Goal: Communication & Community: Connect with others

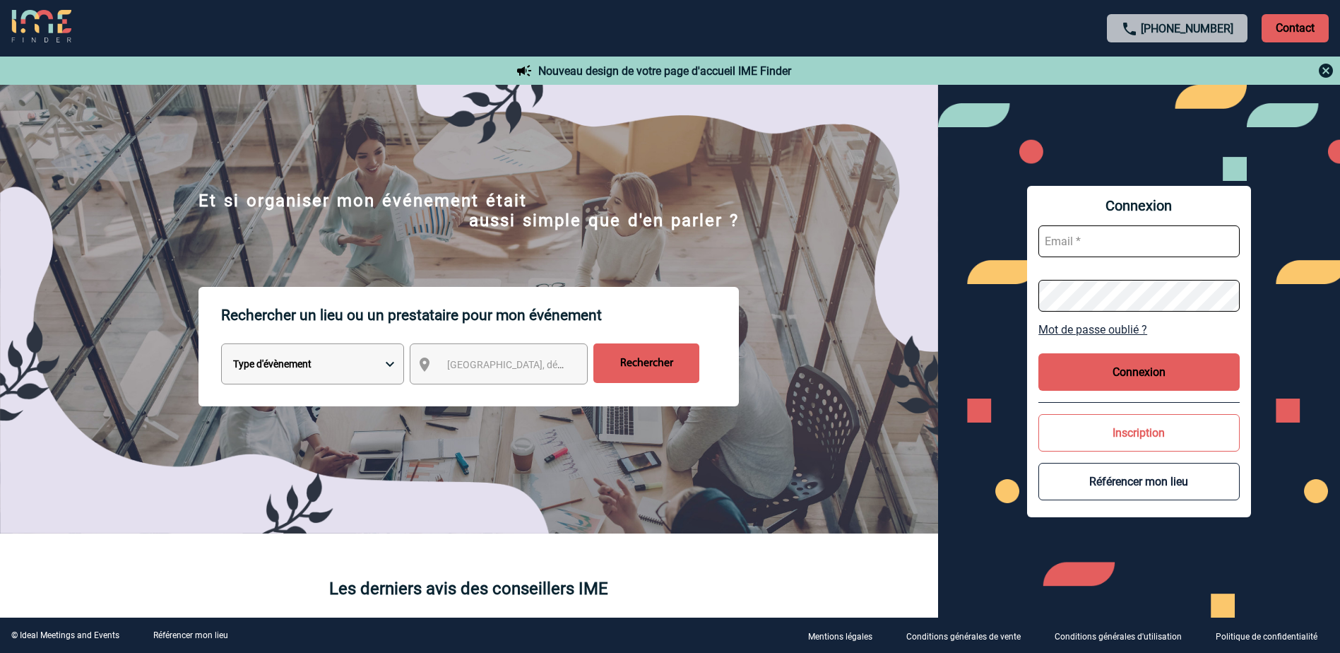
click at [1074, 239] on input "text" at bounding box center [1138, 241] width 201 height 32
type input "[PERSON_NAME][EMAIL_ADDRESS][DOMAIN_NAME]"
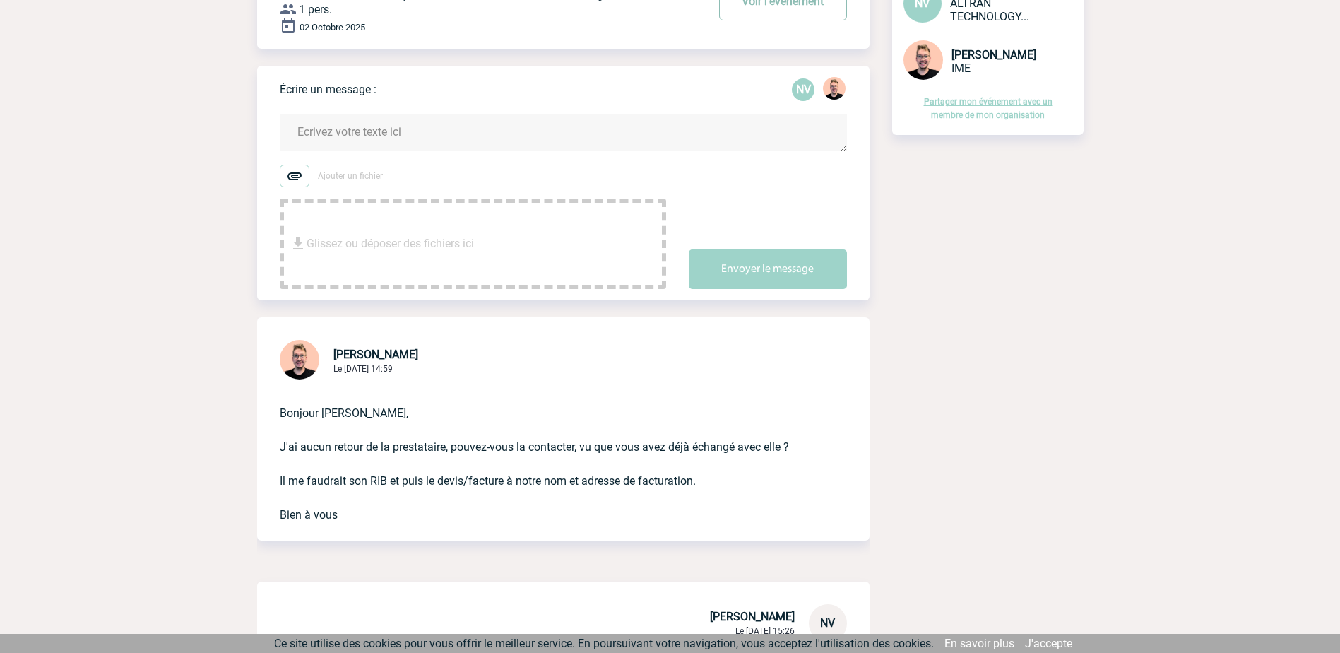
scroll to position [155, 0]
click at [362, 126] on textarea at bounding box center [563, 131] width 567 height 37
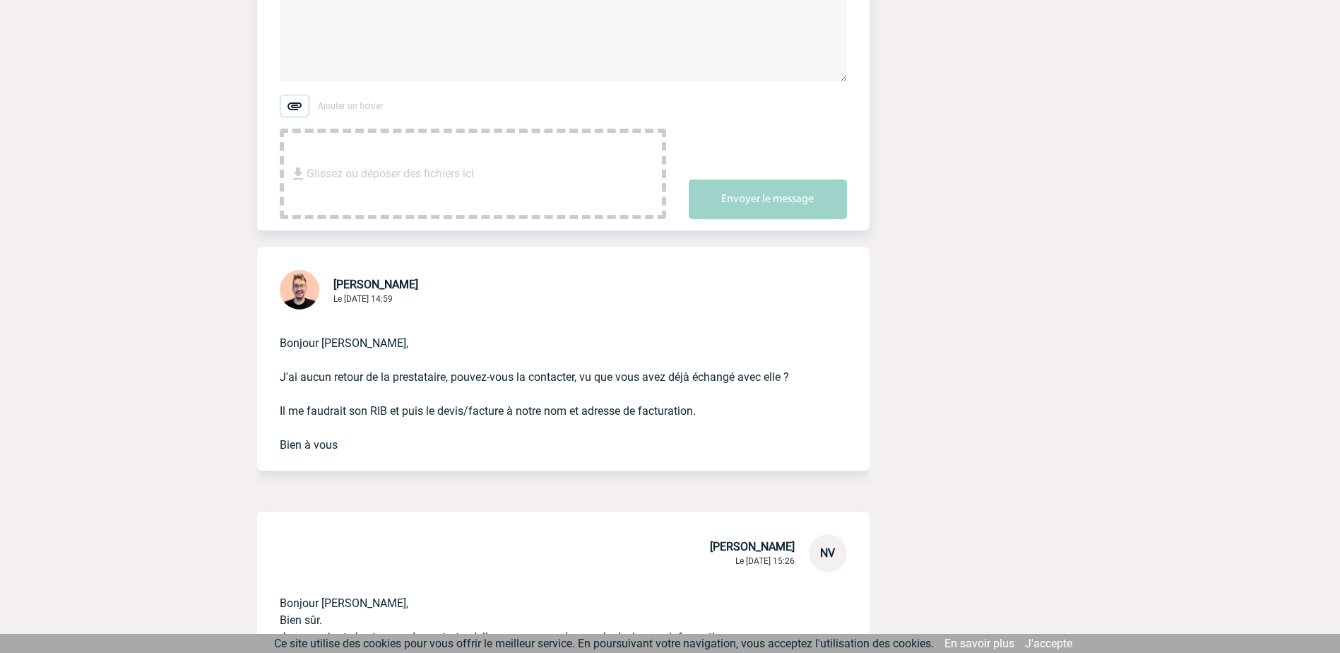
scroll to position [306, 0]
